Goal: Task Accomplishment & Management: Use online tool/utility

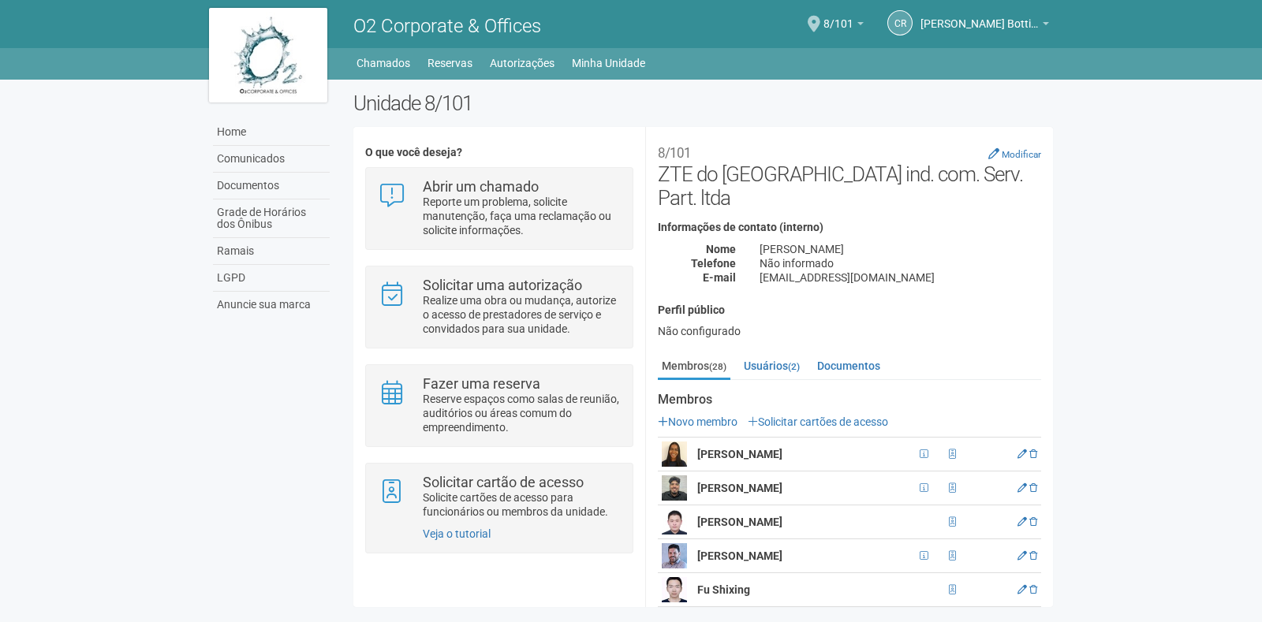
scroll to position [241, 0]
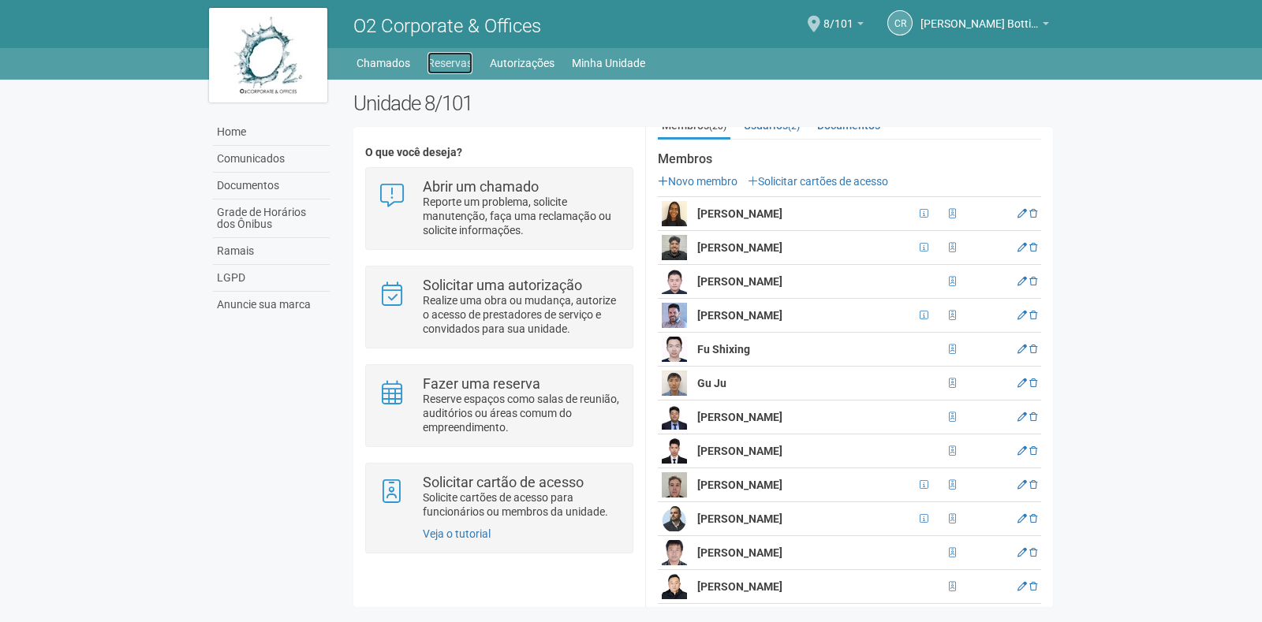
click at [429, 58] on link "Reservas" at bounding box center [449, 63] width 45 height 22
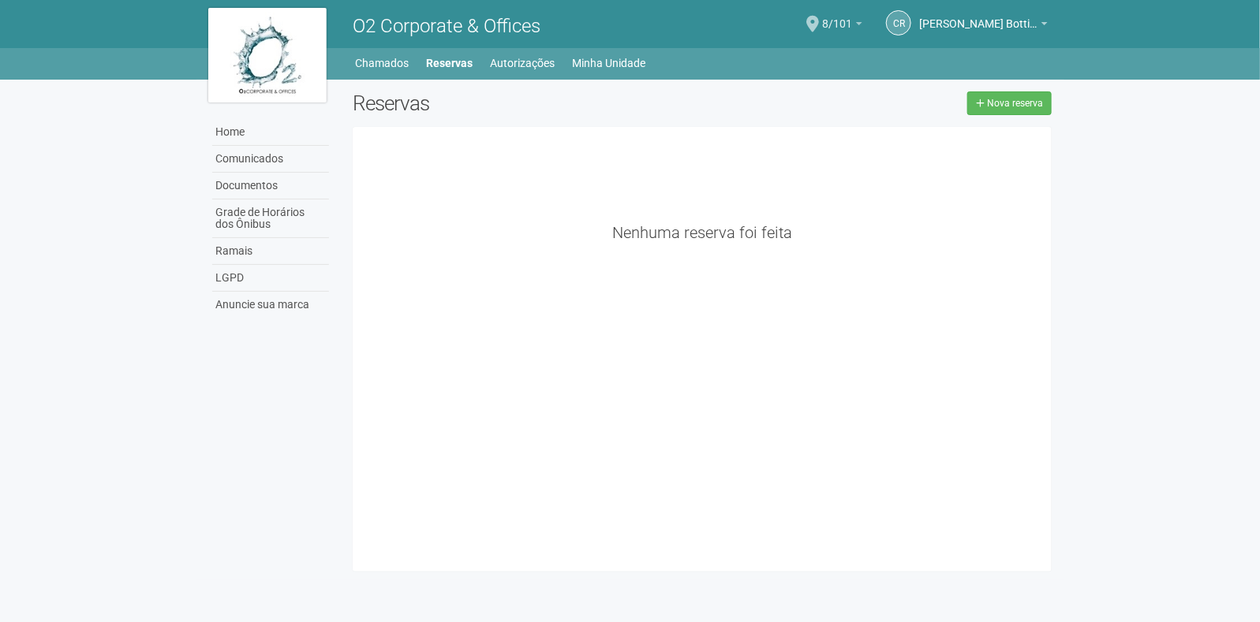
click at [828, 13] on span "8/101" at bounding box center [837, 16] width 30 height 28
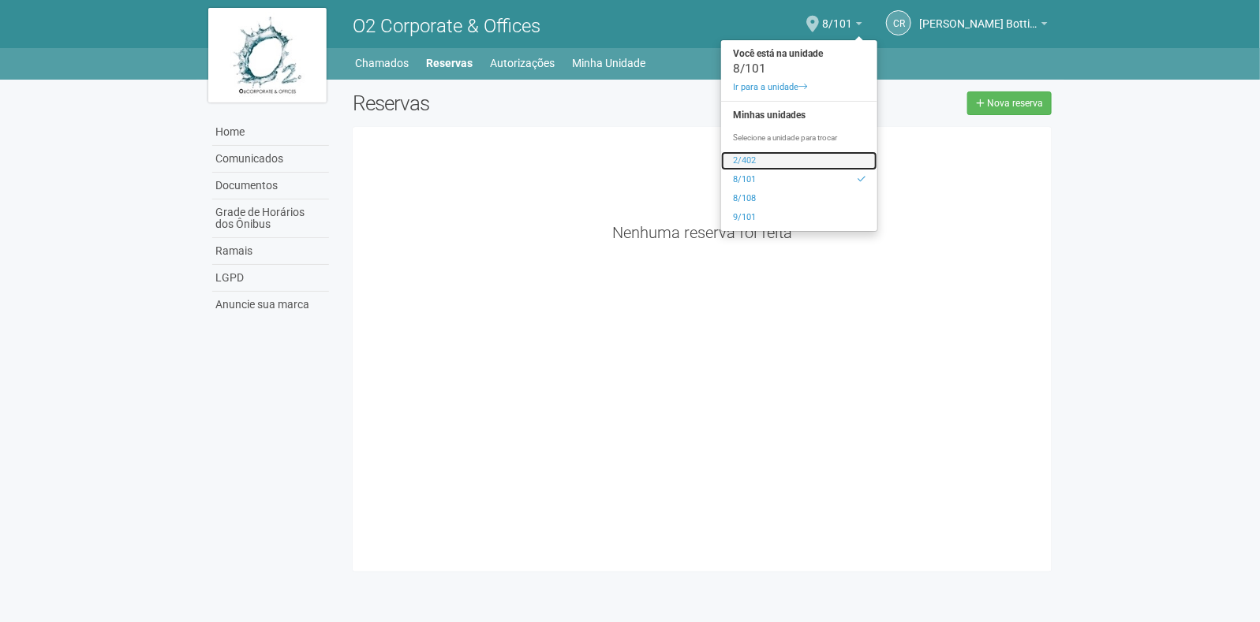
click at [757, 159] on link "2/402" at bounding box center [799, 160] width 156 height 19
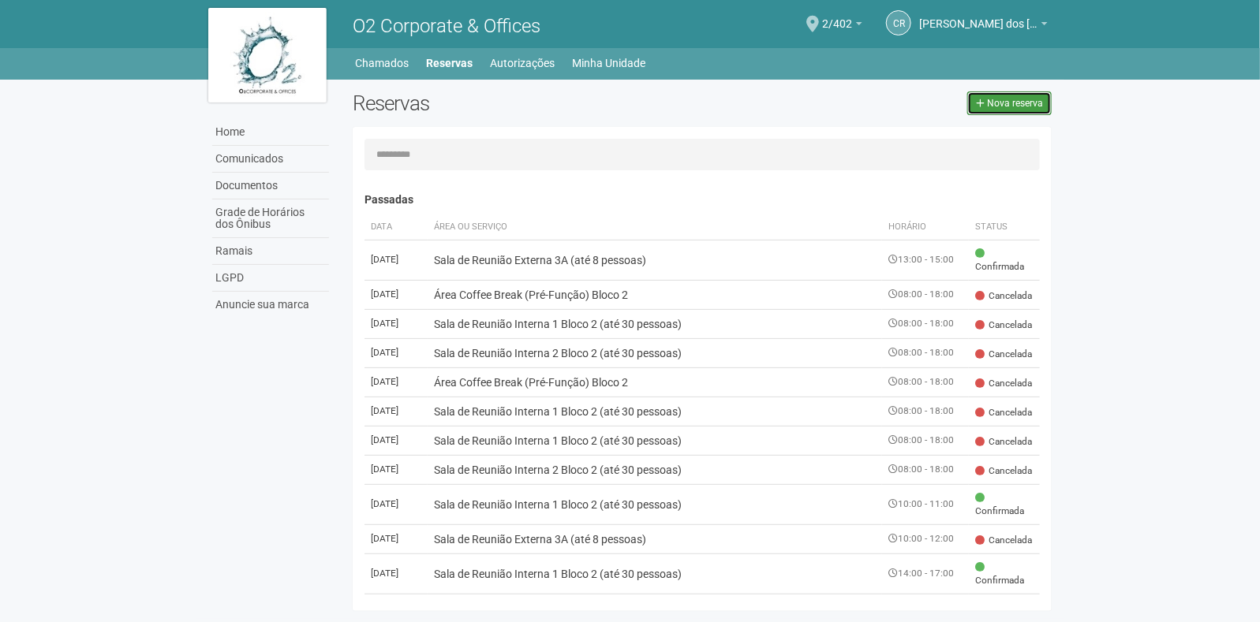
click at [978, 101] on icon at bounding box center [980, 103] width 9 height 9
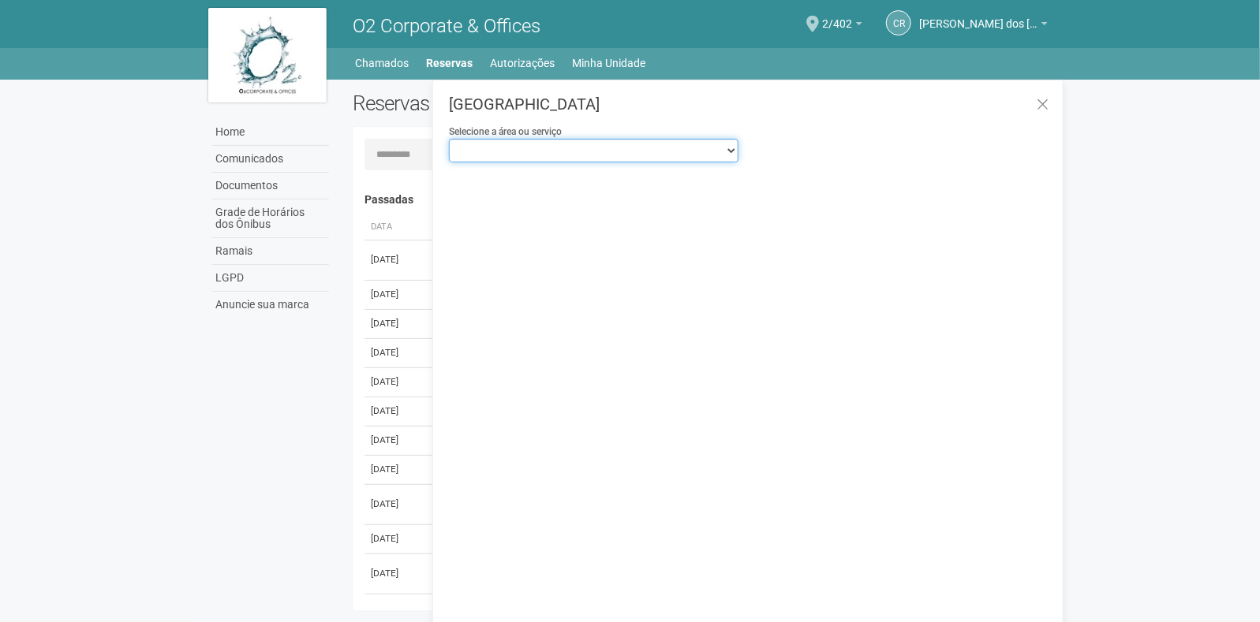
click at [637, 155] on select "**********" at bounding box center [593, 151] width 289 height 24
